Goal: Transaction & Acquisition: Purchase product/service

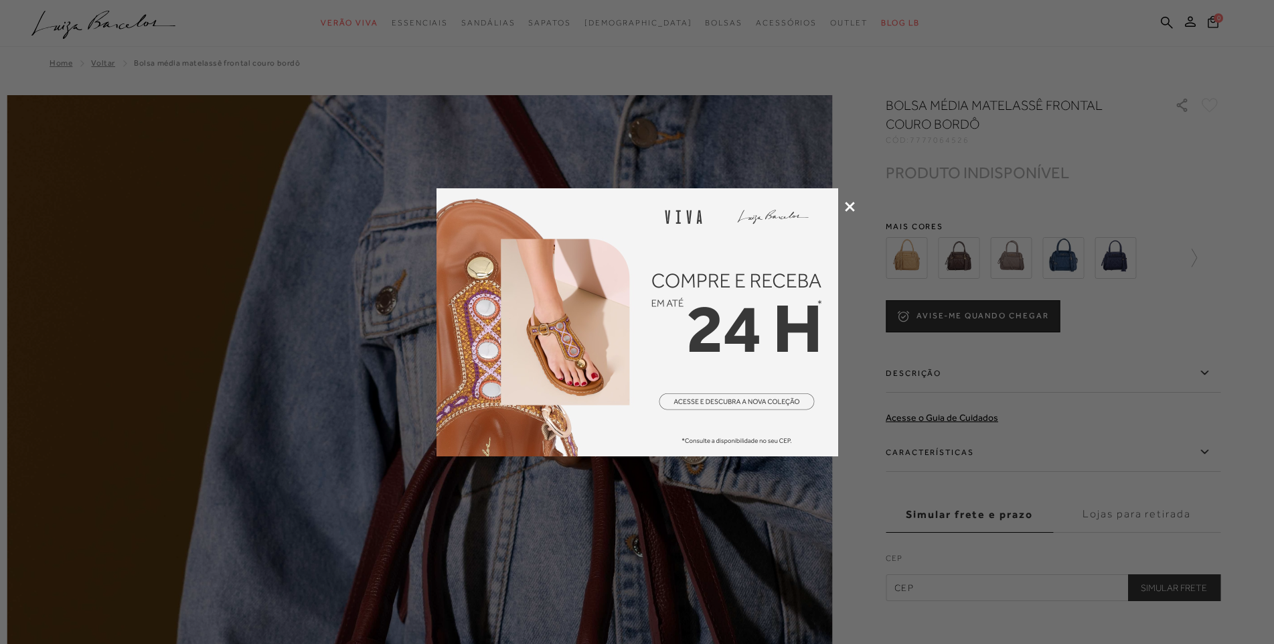
click at [850, 204] on icon at bounding box center [850, 207] width 10 height 10
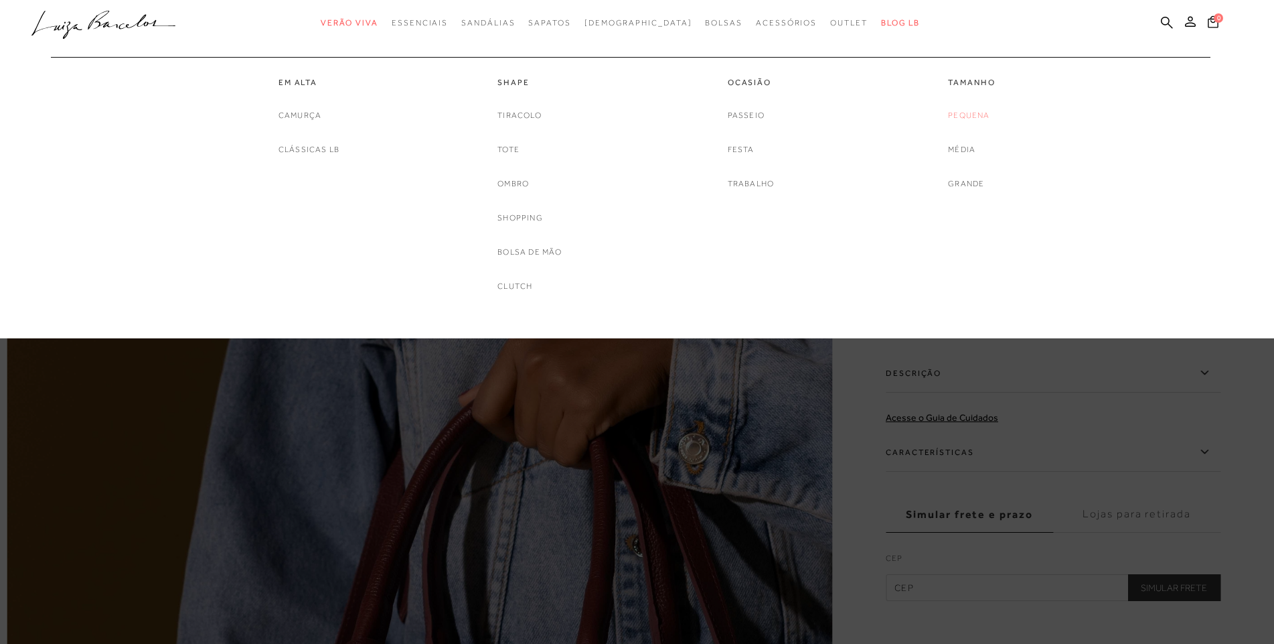
click at [965, 113] on link "Pequena" at bounding box center [969, 115] width 42 height 14
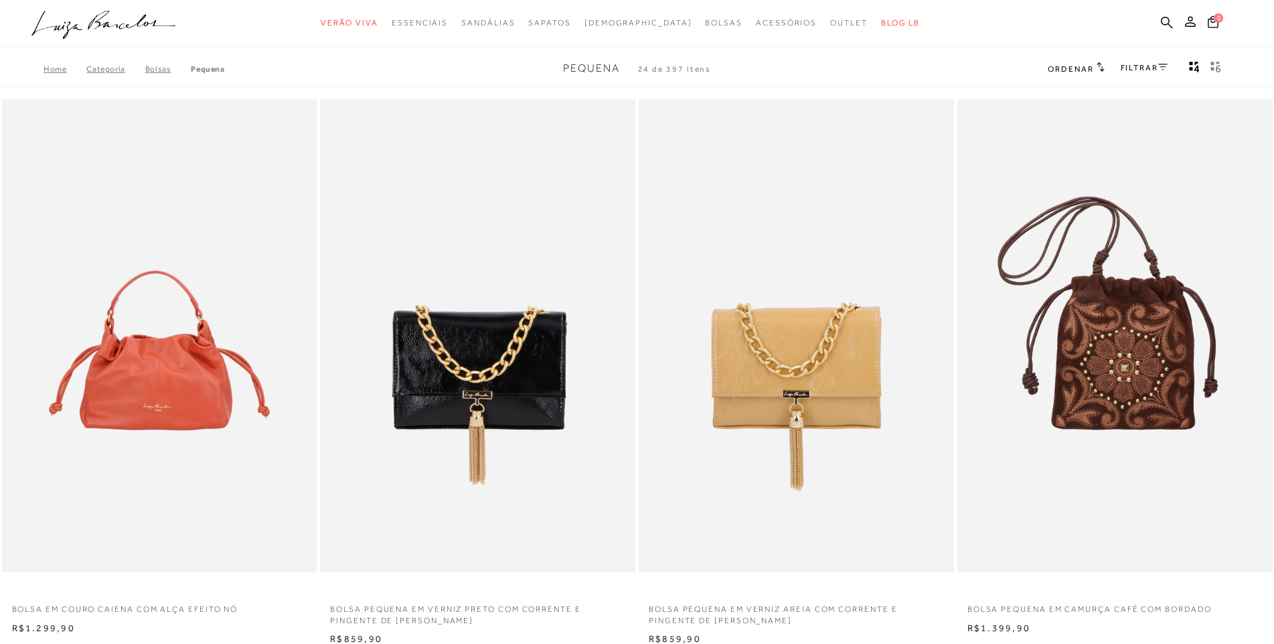
click at [1133, 67] on link "FILTRAR" at bounding box center [1144, 67] width 47 height 9
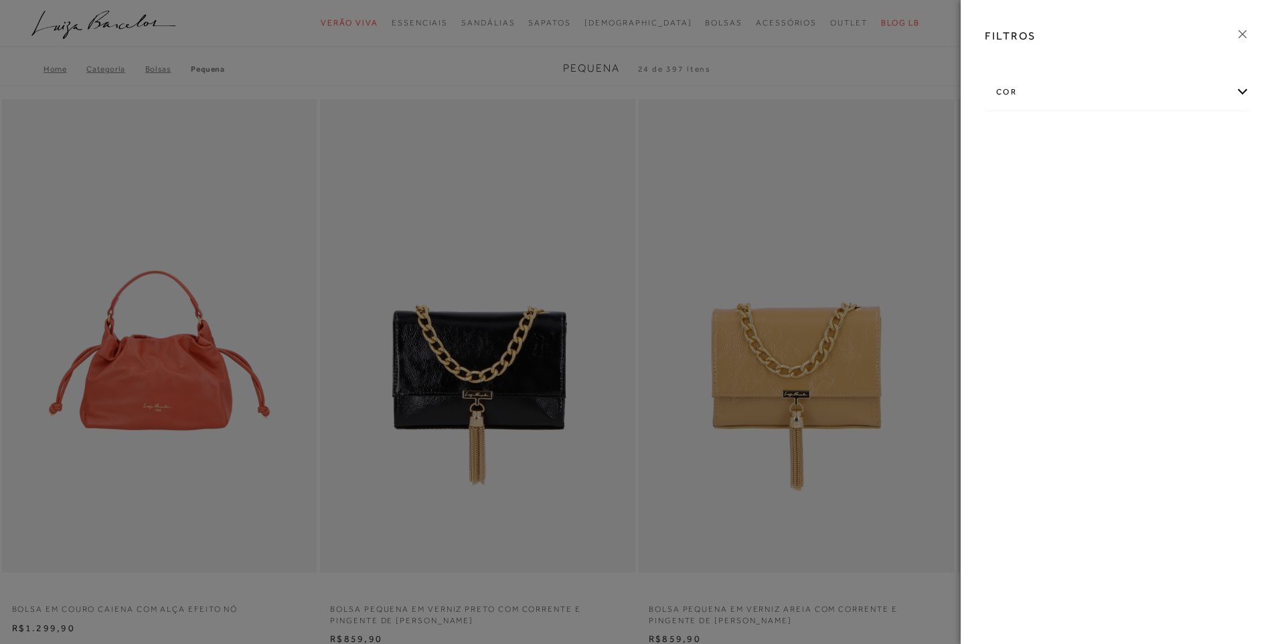
click at [1003, 92] on div "cor" at bounding box center [1118, 91] width 264 height 35
click at [1026, 227] on link "Ver mais..." at bounding box center [1021, 229] width 36 height 10
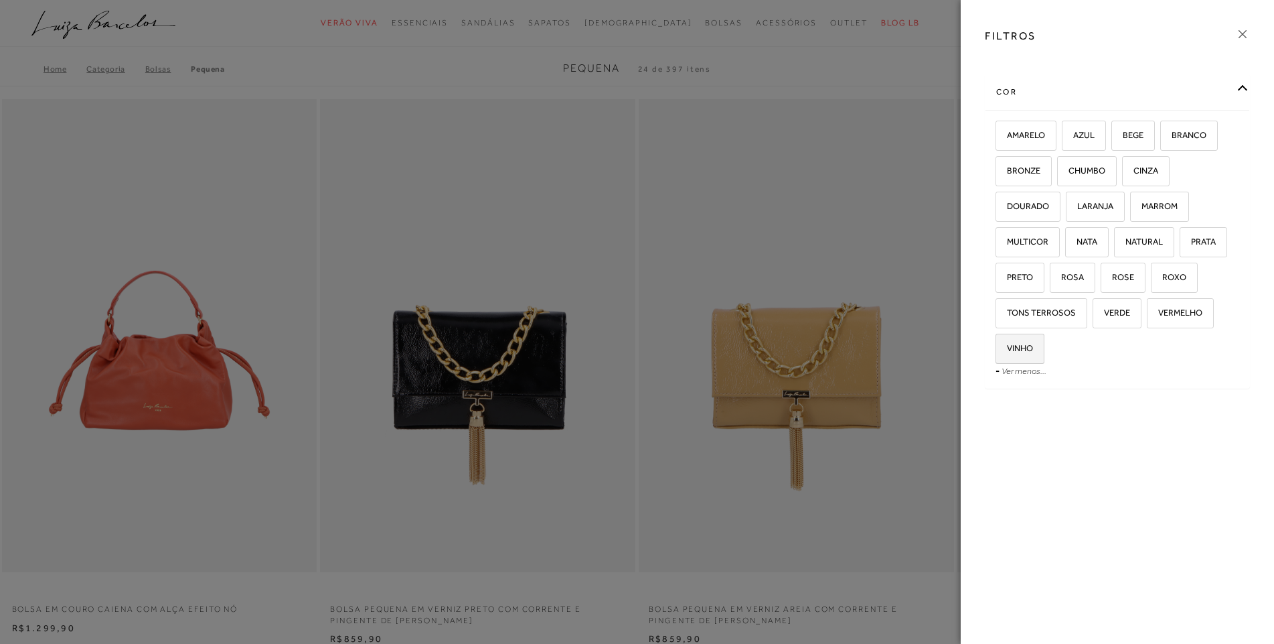
click at [1022, 351] on span "VINHO" at bounding box center [1015, 348] width 36 height 10
click at [1007, 351] on input "VINHO" at bounding box center [1000, 350] width 13 height 13
checkbox input "true"
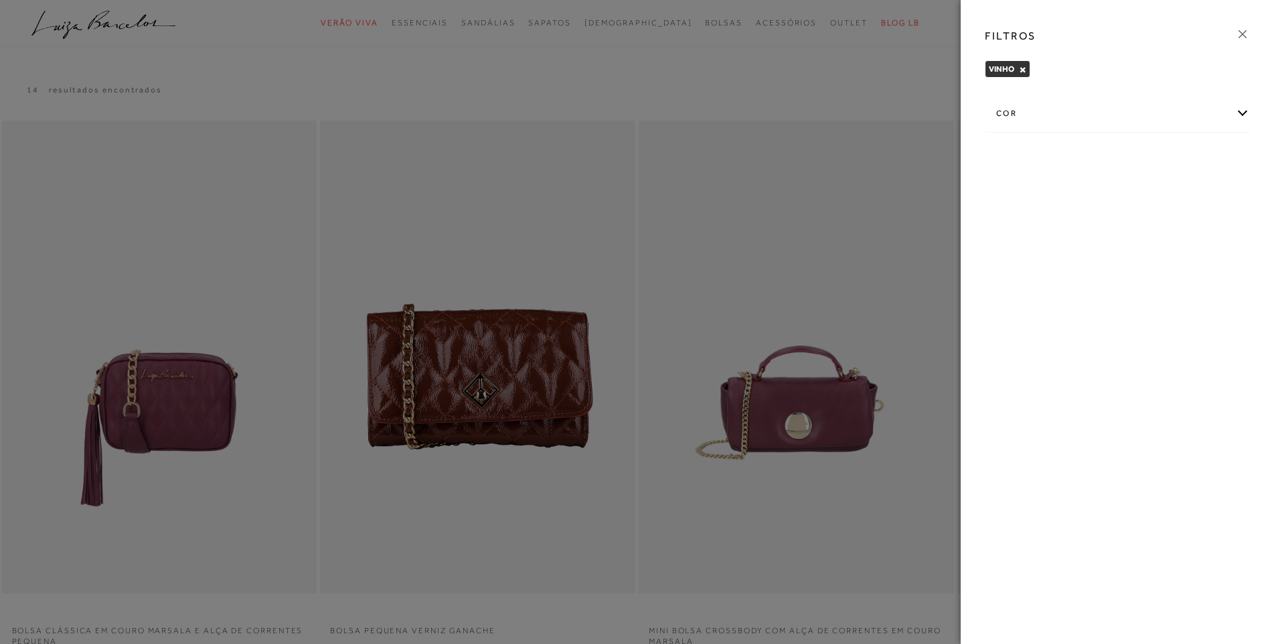
click at [1238, 34] on icon at bounding box center [1242, 34] width 15 height 15
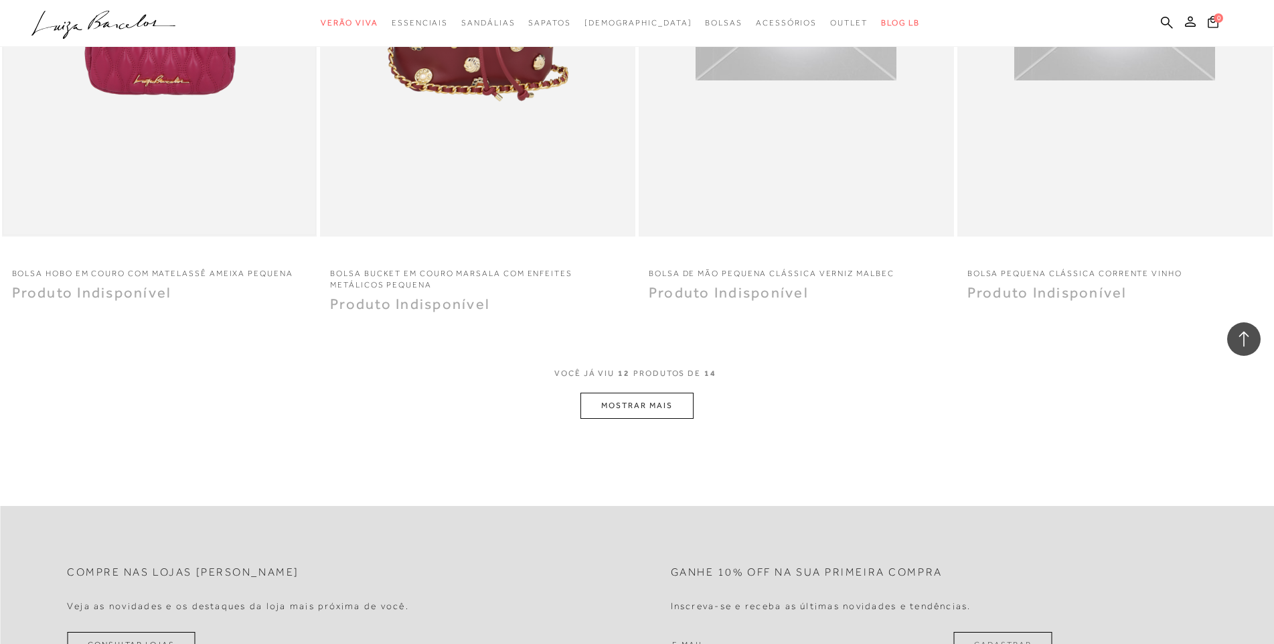
scroll to position [1540, 0]
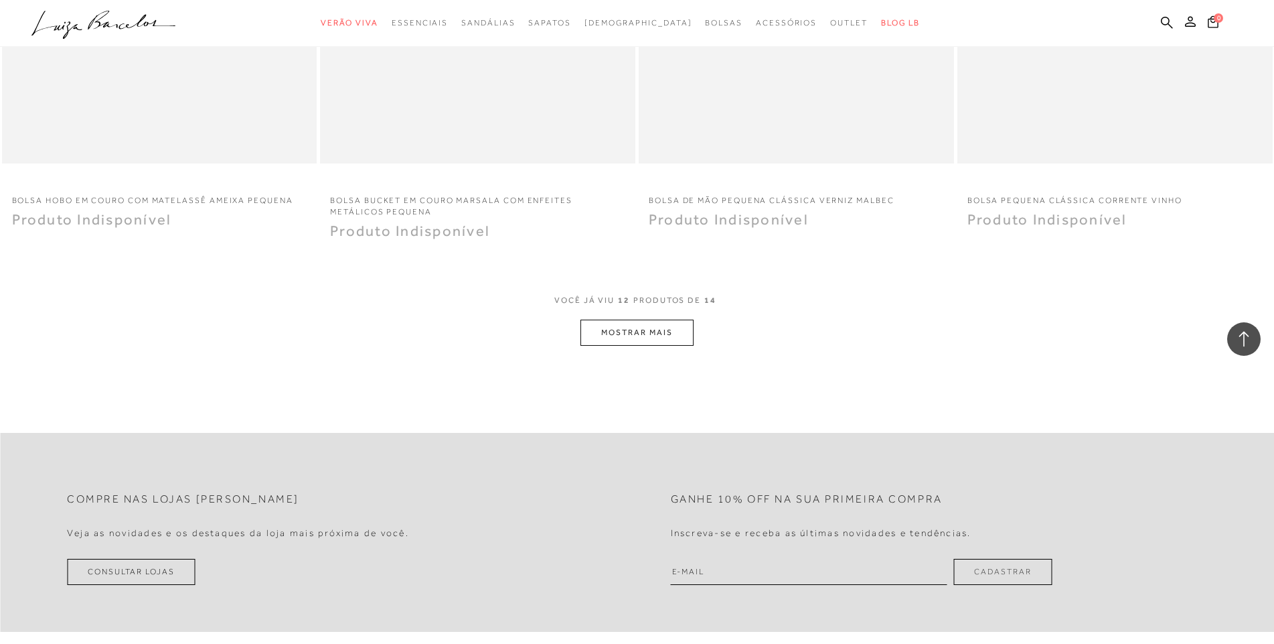
click at [658, 327] on button "MOSTRAR MAIS" at bounding box center [637, 332] width 113 height 26
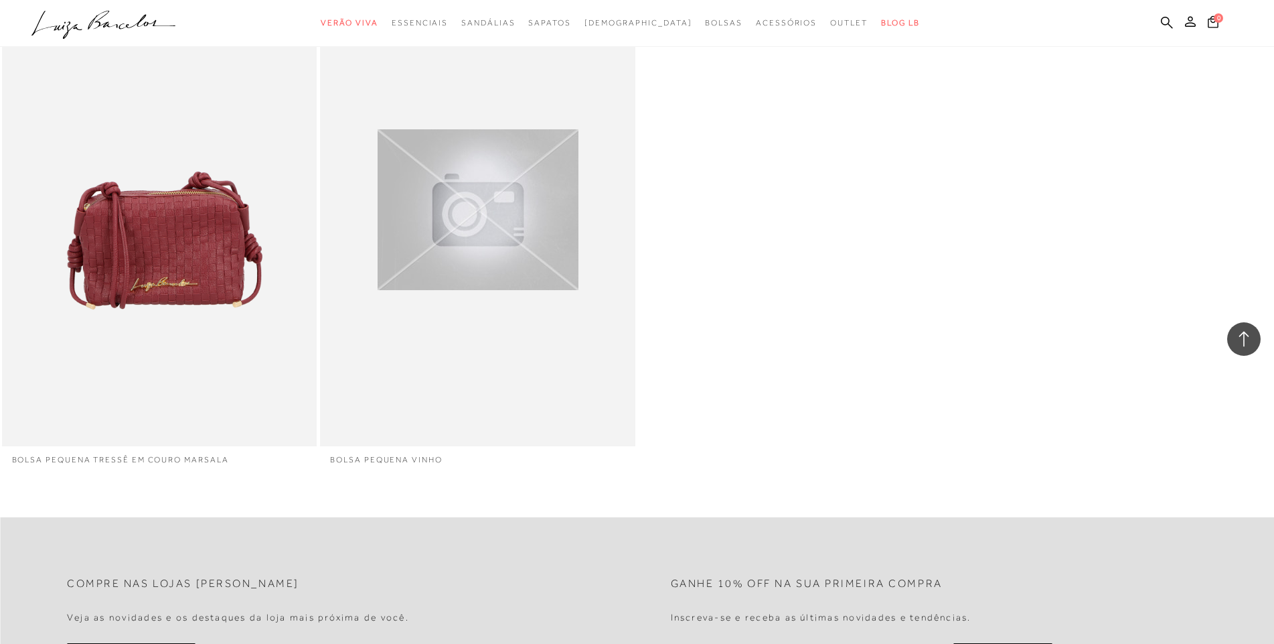
scroll to position [1942, 0]
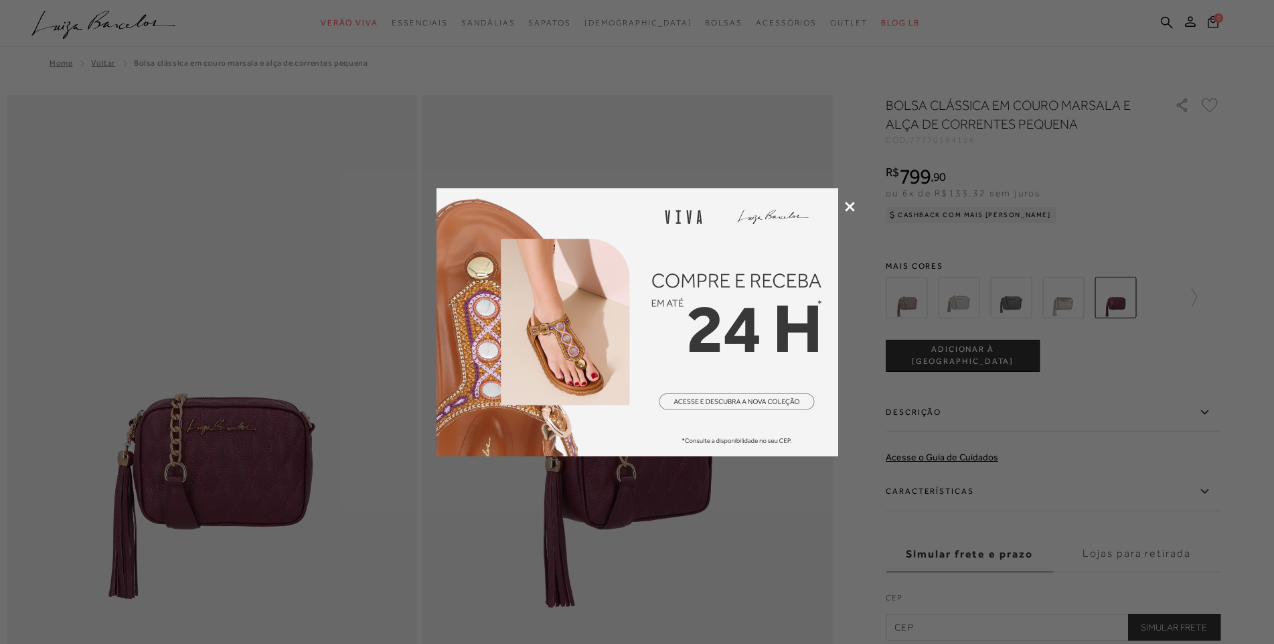
click at [847, 204] on icon at bounding box center [850, 207] width 10 height 10
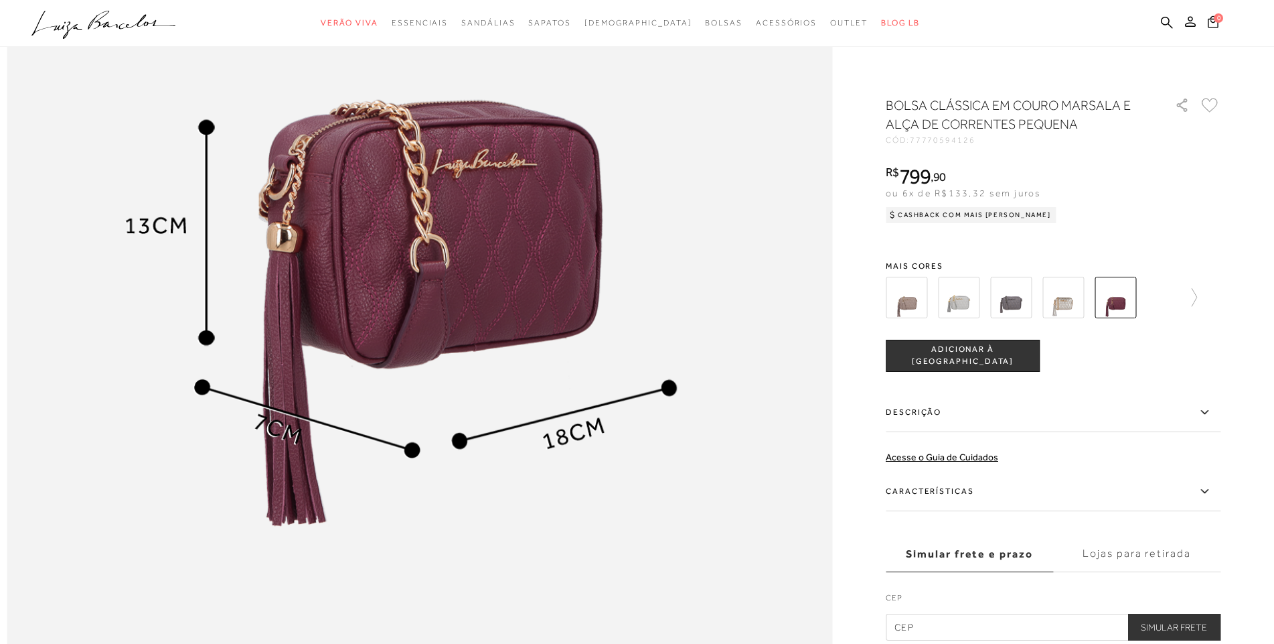
scroll to position [1607, 0]
